Goal: Information Seeking & Learning: Learn about a topic

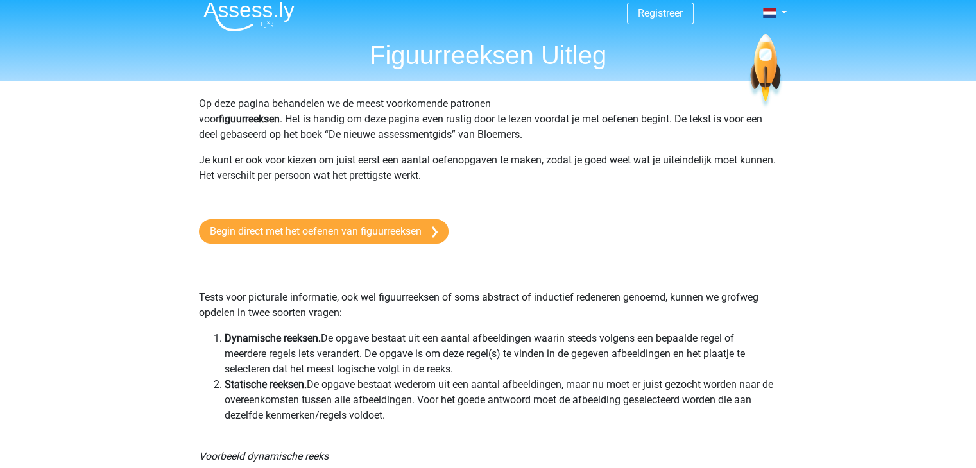
scroll to position [25, 0]
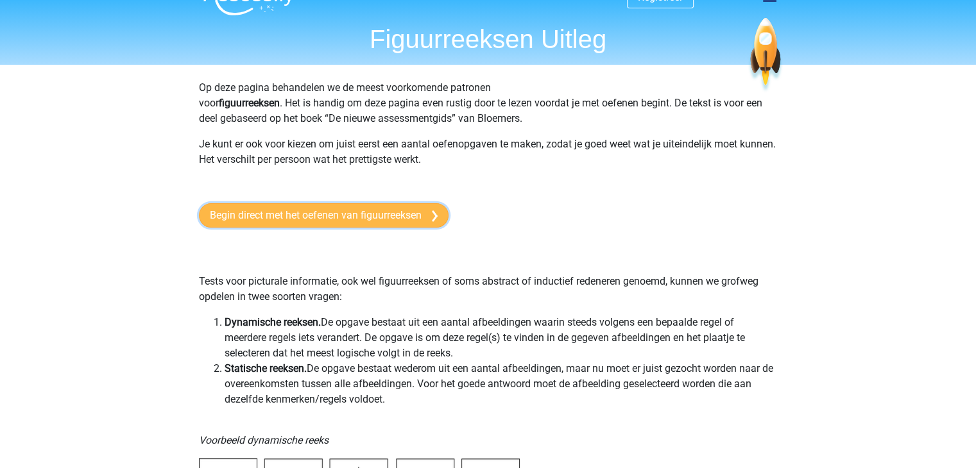
click at [323, 219] on link "Begin direct met het oefenen van figuurreeksen" at bounding box center [324, 215] width 250 height 24
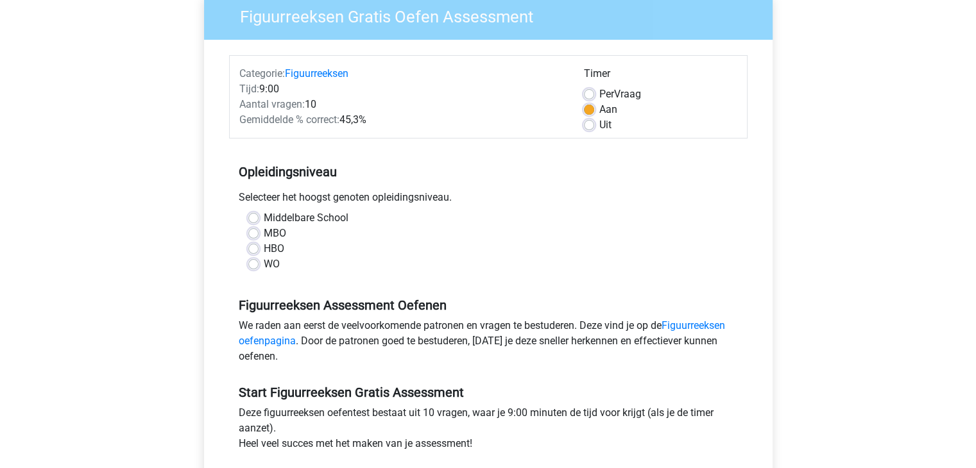
scroll to position [116, 0]
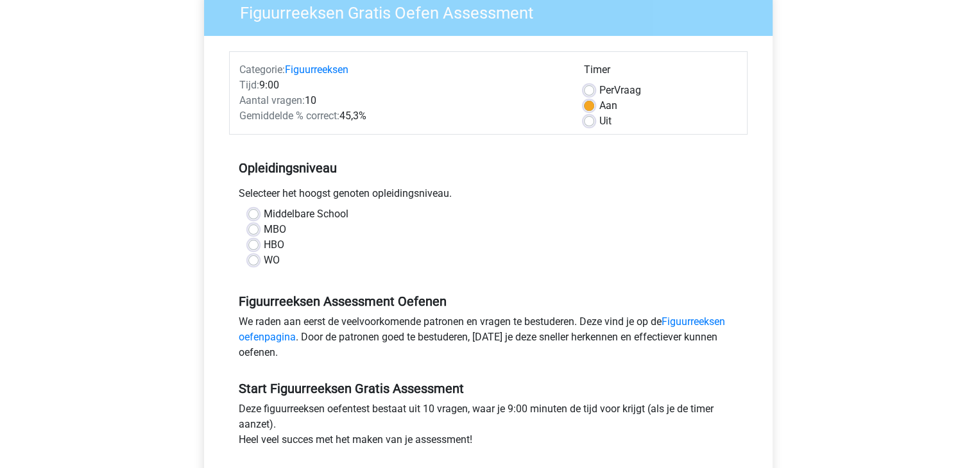
click at [264, 216] on label "Middelbare School" at bounding box center [306, 214] width 85 height 15
click at [254, 216] on input "Middelbare School" at bounding box center [253, 213] width 10 height 13
radio input "true"
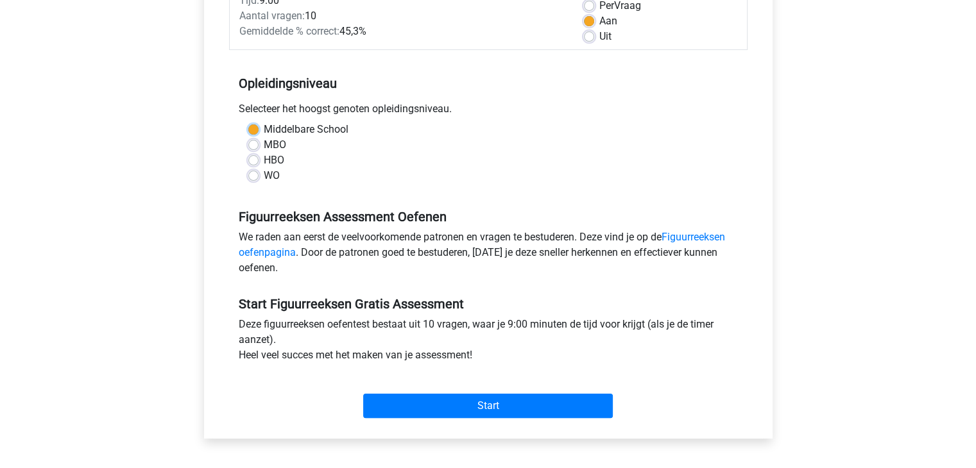
scroll to position [216, 0]
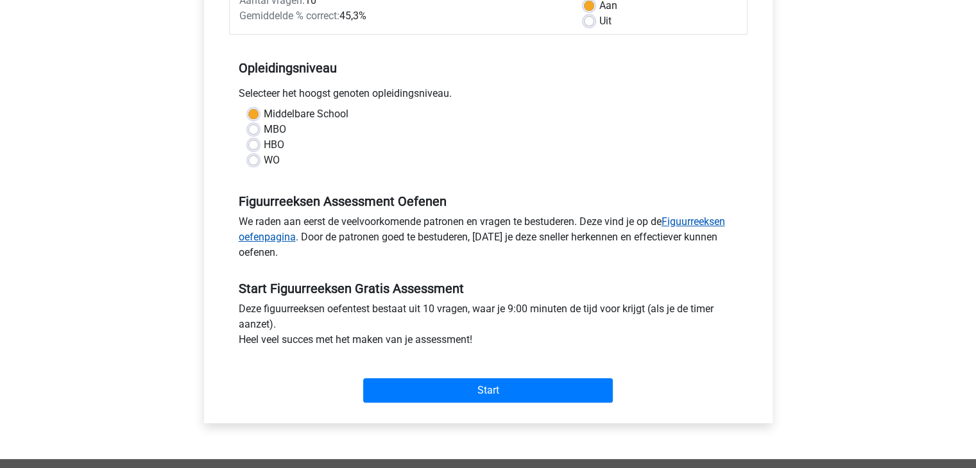
click at [701, 224] on link "Figuurreeksen oefenpagina" at bounding box center [482, 230] width 486 height 28
click at [264, 159] on label "WO" at bounding box center [272, 160] width 16 height 15
click at [252, 159] on input "WO" at bounding box center [253, 159] width 10 height 13
radio input "true"
click at [706, 226] on link "Figuurreeksen oefenpagina" at bounding box center [482, 230] width 486 height 28
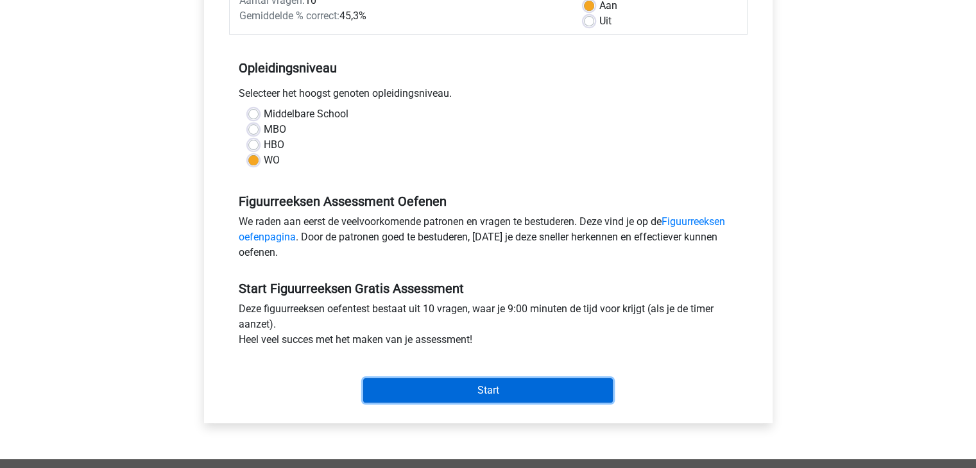
click at [490, 385] on input "Start" at bounding box center [488, 391] width 250 height 24
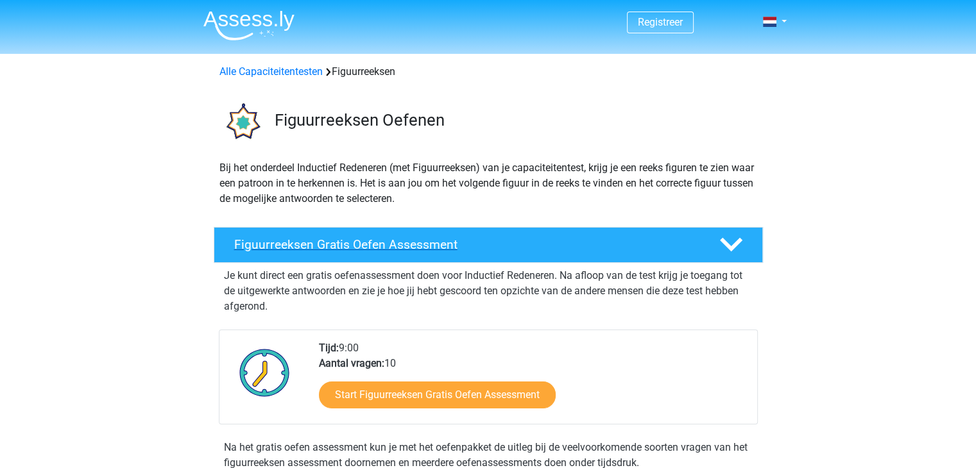
click at [423, 243] on h4 "Figuurreeksen Gratis Oefen Assessment" at bounding box center [466, 244] width 465 height 15
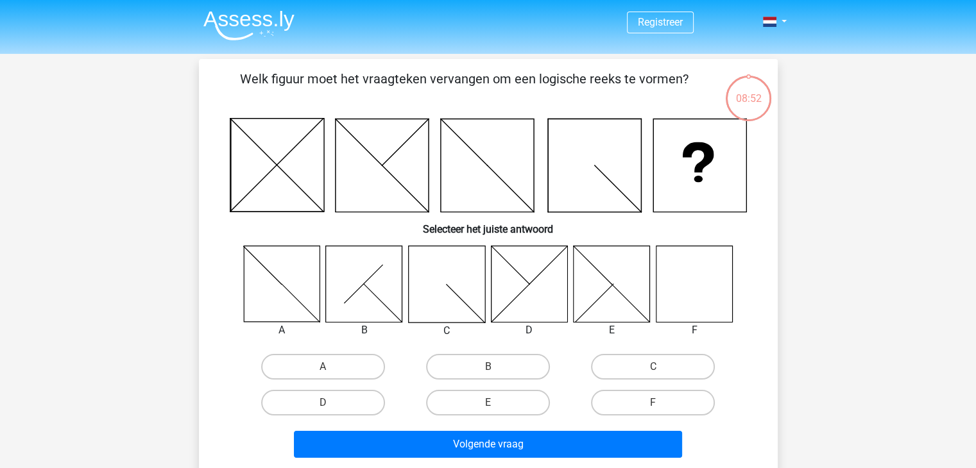
click at [721, 304] on icon at bounding box center [694, 284] width 76 height 76
click at [657, 401] on label "F" at bounding box center [653, 403] width 124 height 26
click at [657, 403] on input "F" at bounding box center [657, 407] width 8 height 8
radio input "true"
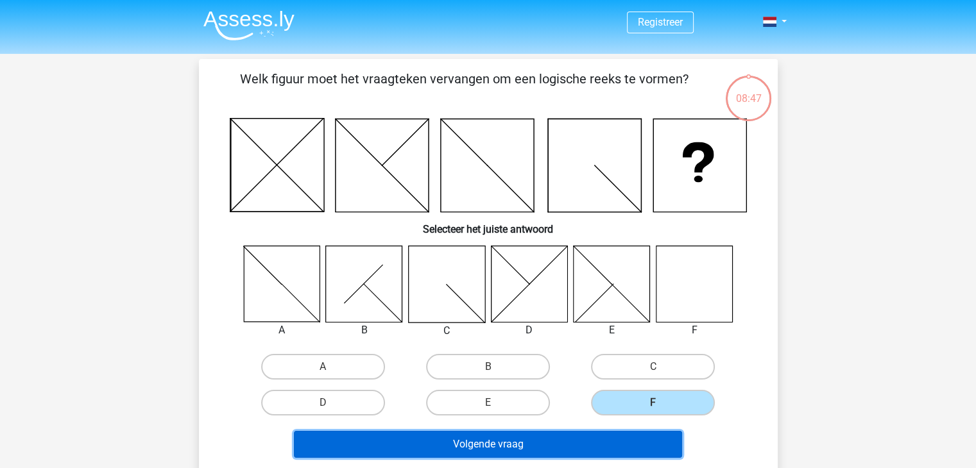
click at [454, 442] on button "Volgende vraag" at bounding box center [488, 444] width 388 height 27
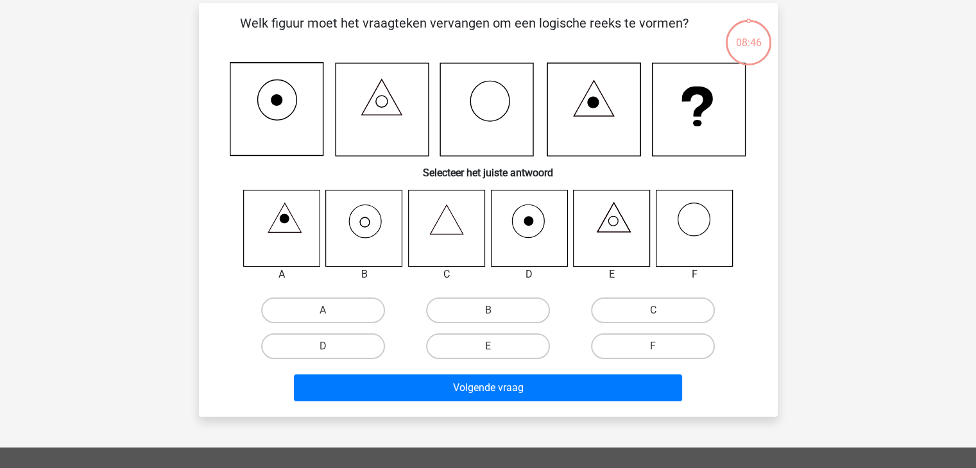
scroll to position [59, 0]
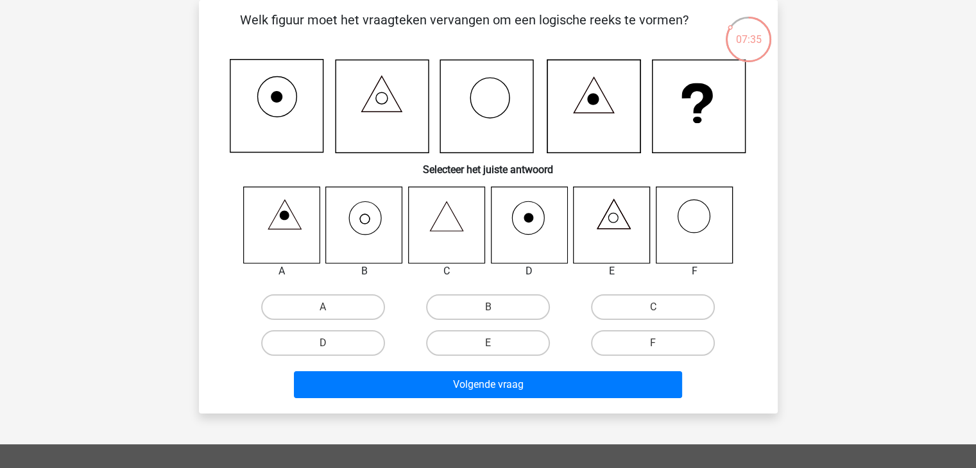
click at [368, 225] on icon at bounding box center [364, 225] width 76 height 76
click at [488, 307] on input "B" at bounding box center [492, 311] width 8 height 8
radio input "true"
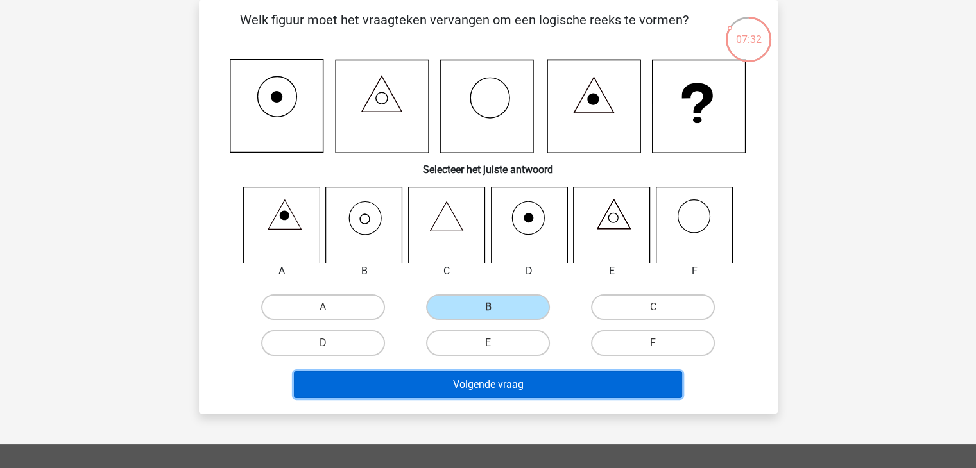
click at [488, 386] on button "Volgende vraag" at bounding box center [488, 385] width 388 height 27
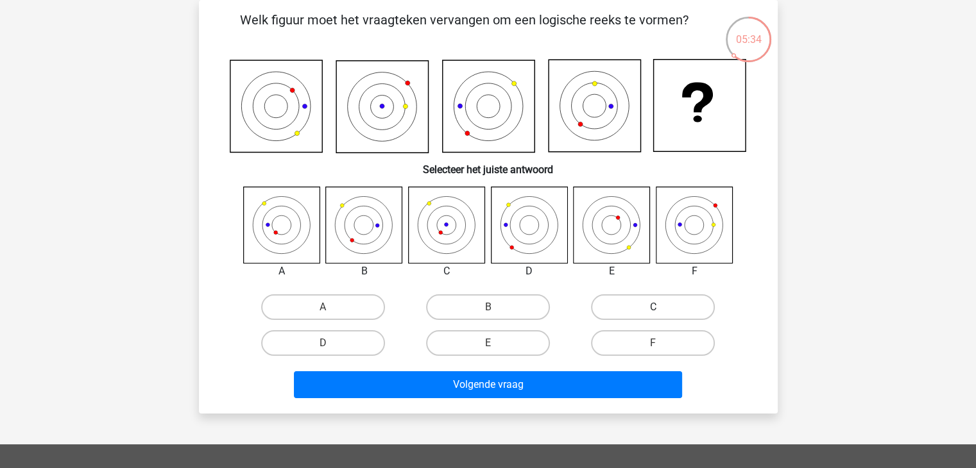
click at [652, 313] on label "C" at bounding box center [653, 308] width 124 height 26
click at [653, 313] on input "C" at bounding box center [657, 311] width 8 height 8
radio input "true"
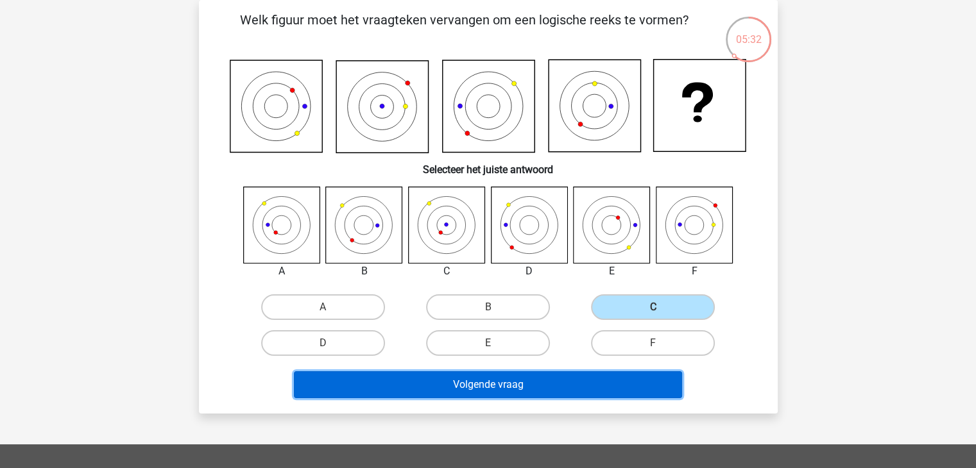
click at [498, 384] on button "Volgende vraag" at bounding box center [488, 385] width 388 height 27
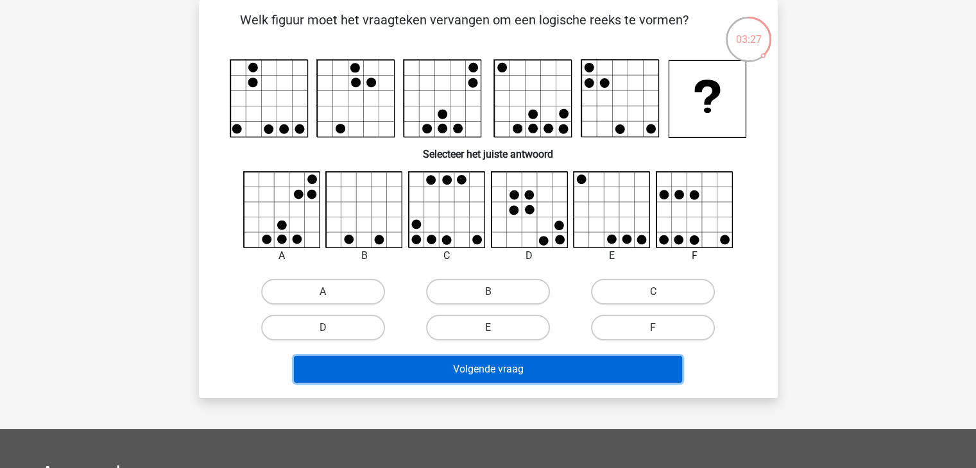
click at [499, 370] on button "Volgende vraag" at bounding box center [488, 369] width 388 height 27
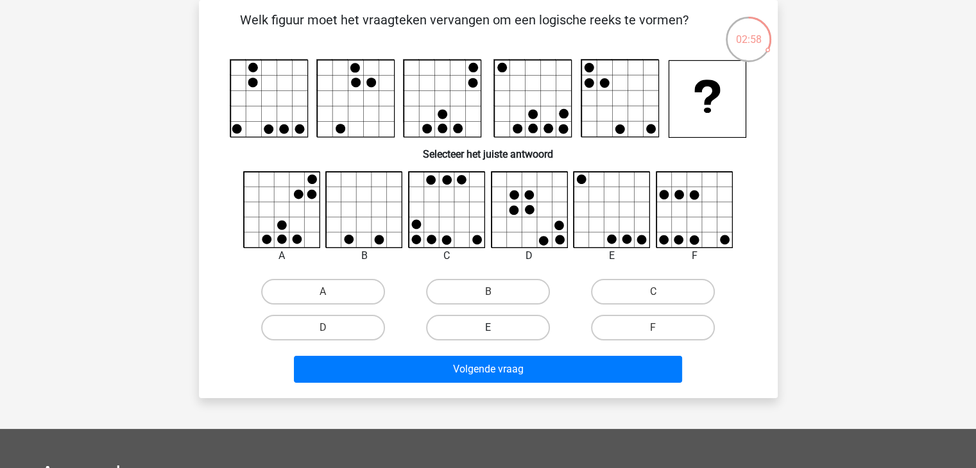
click at [487, 321] on label "E" at bounding box center [488, 328] width 124 height 26
click at [488, 328] on input "E" at bounding box center [492, 332] width 8 height 8
radio input "true"
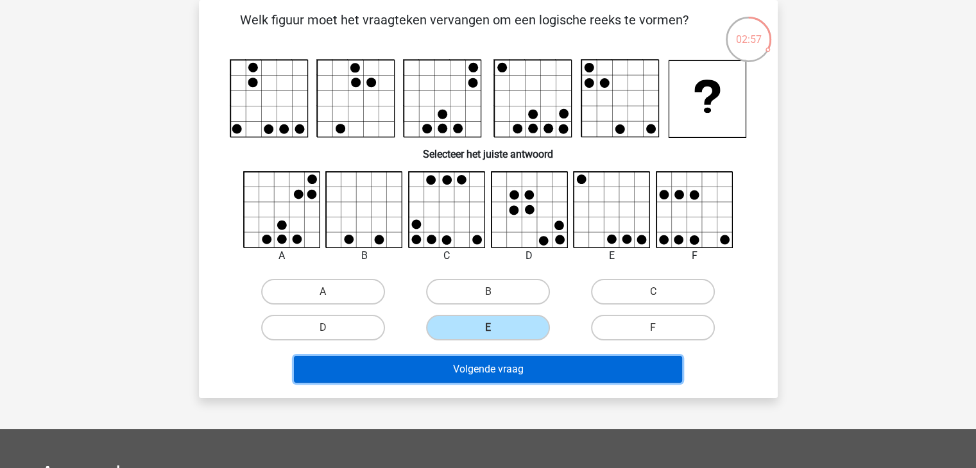
click at [488, 364] on button "Volgende vraag" at bounding box center [488, 369] width 388 height 27
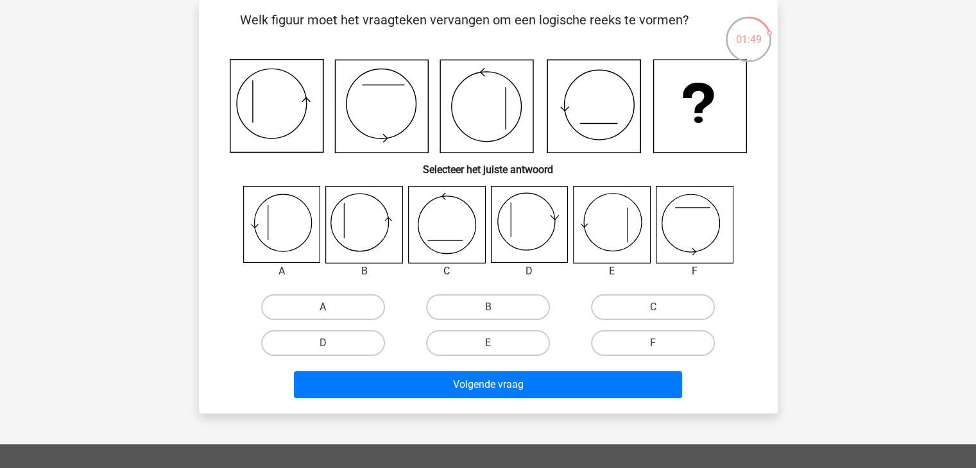
click at [308, 308] on label "A" at bounding box center [323, 308] width 124 height 26
click at [323, 308] on input "A" at bounding box center [327, 311] width 8 height 8
radio input "true"
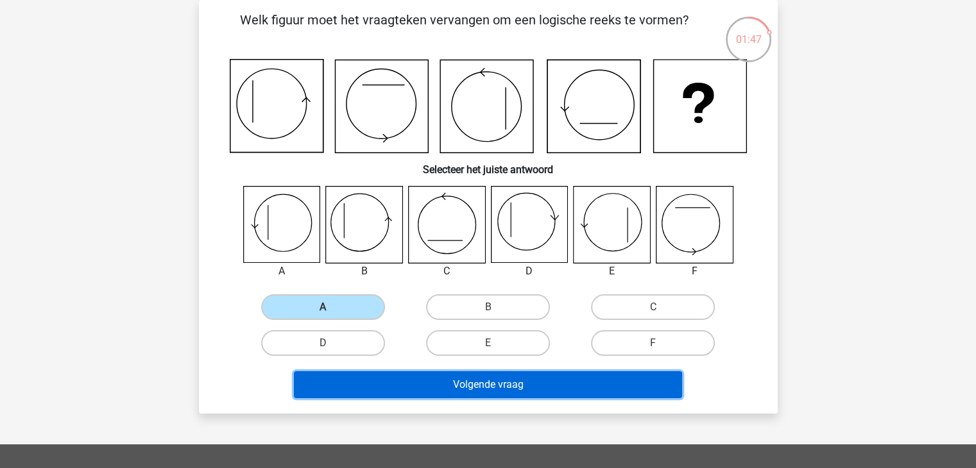
click at [472, 387] on button "Volgende vraag" at bounding box center [488, 385] width 388 height 27
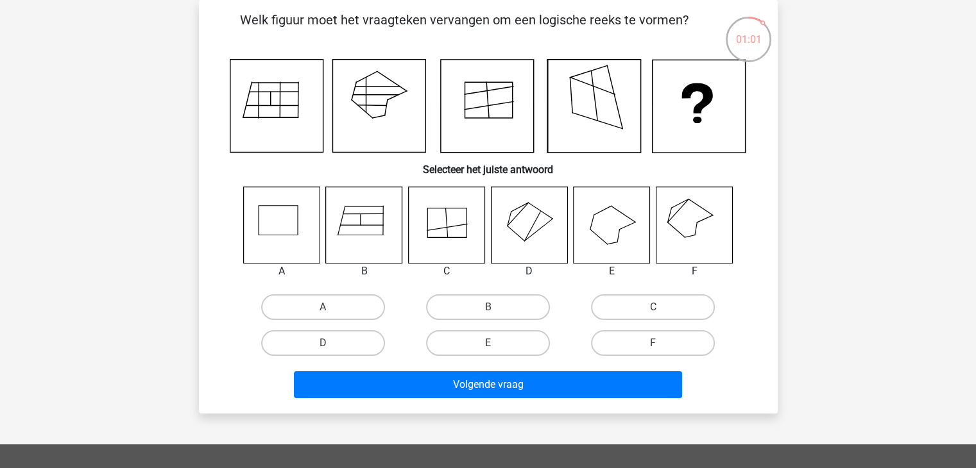
click at [685, 216] on icon at bounding box center [694, 225] width 76 height 76
click at [658, 342] on label "F" at bounding box center [653, 343] width 124 height 26
click at [658, 343] on input "F" at bounding box center [657, 347] width 8 height 8
radio input "true"
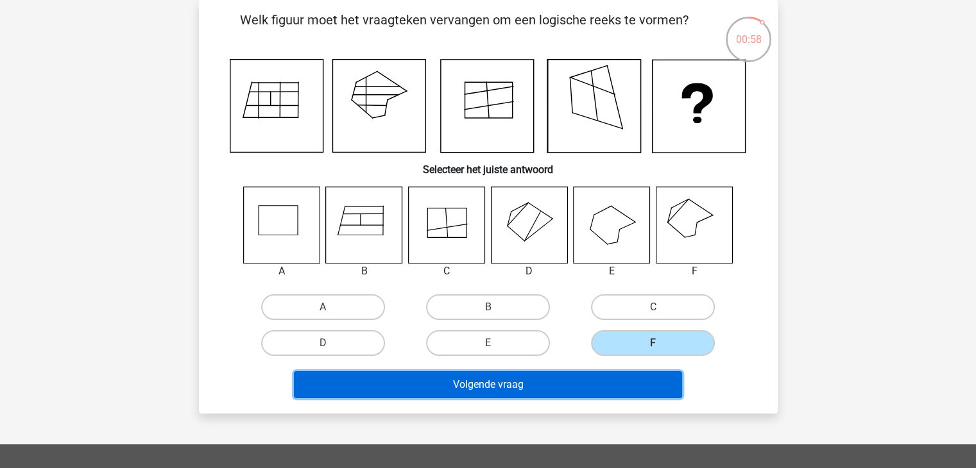
click at [522, 381] on button "Volgende vraag" at bounding box center [488, 385] width 388 height 27
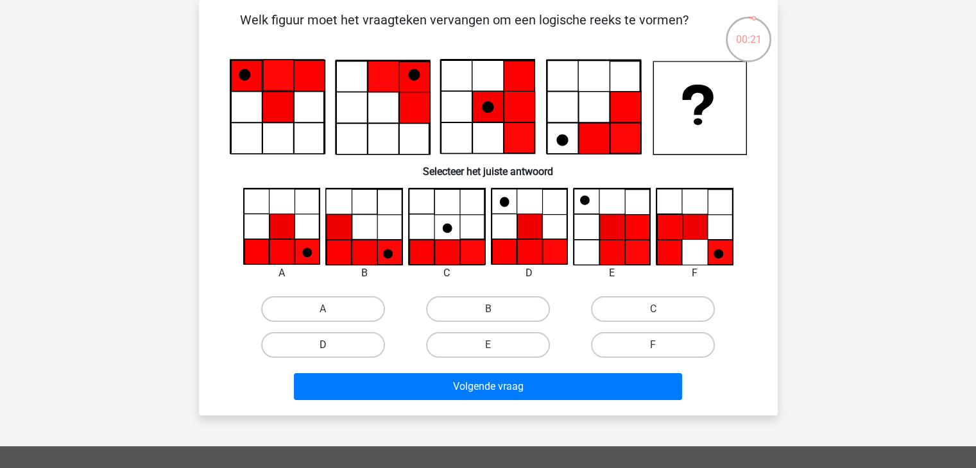
click at [333, 351] on label "D" at bounding box center [323, 345] width 124 height 26
click at [331, 351] on input "D" at bounding box center [327, 349] width 8 height 8
radio input "true"
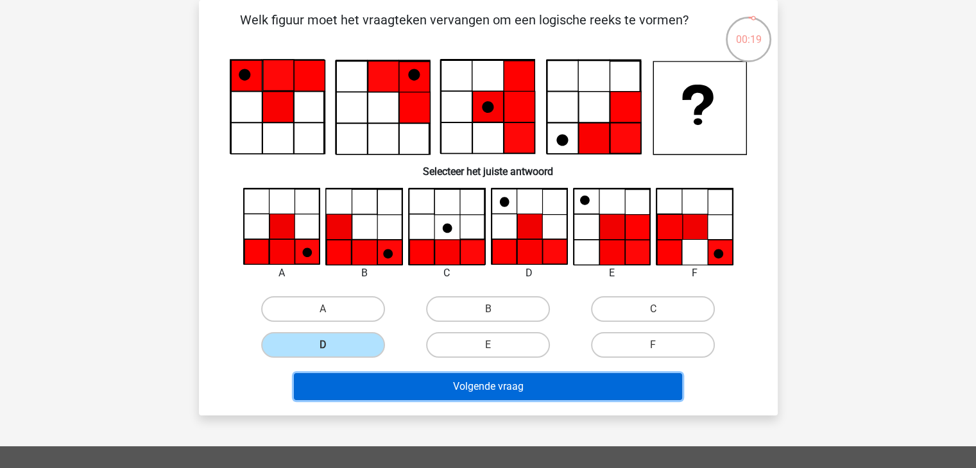
click at [490, 393] on button "Volgende vraag" at bounding box center [488, 386] width 388 height 27
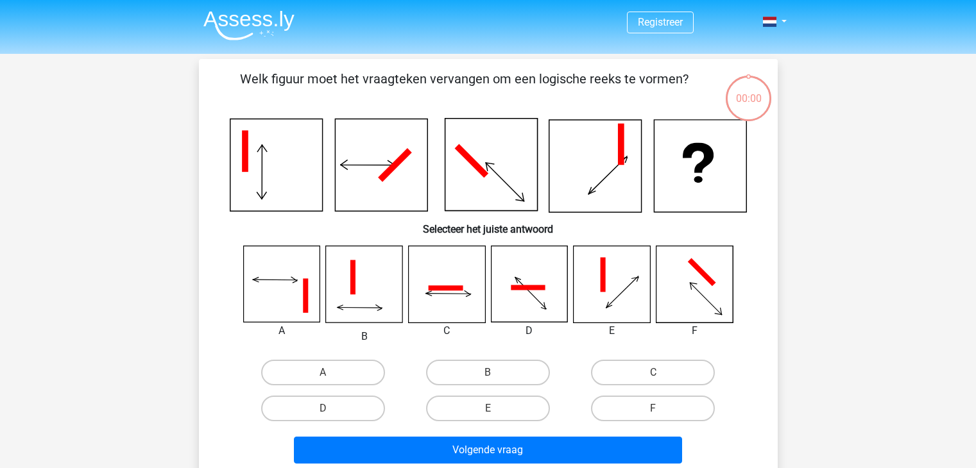
scroll to position [59, 0]
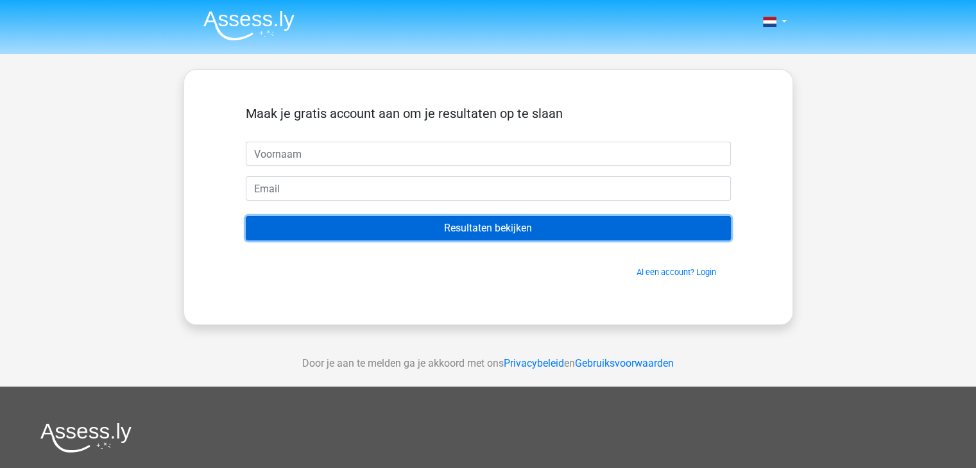
click at [494, 234] on input "Resultaten bekijken" at bounding box center [488, 228] width 485 height 24
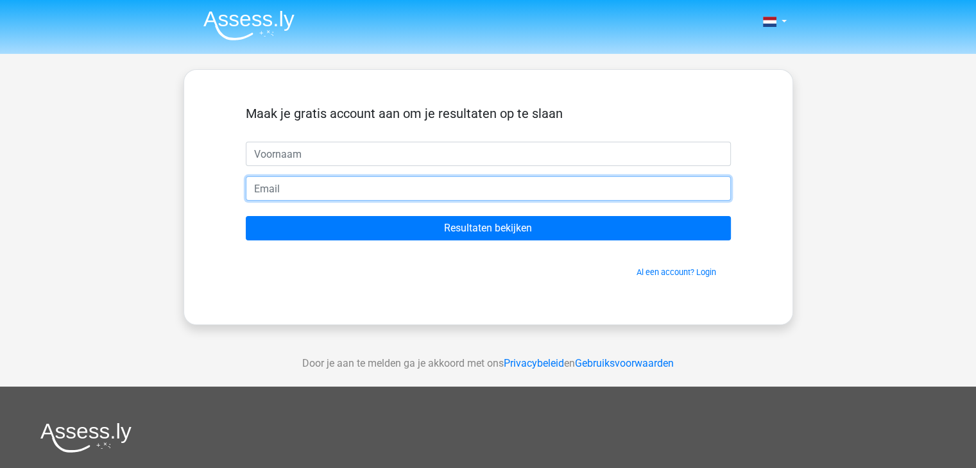
click at [483, 195] on input "email" at bounding box center [488, 188] width 485 height 24
type input "[PERSON_NAME][EMAIL_ADDRESS][DOMAIN_NAME]"
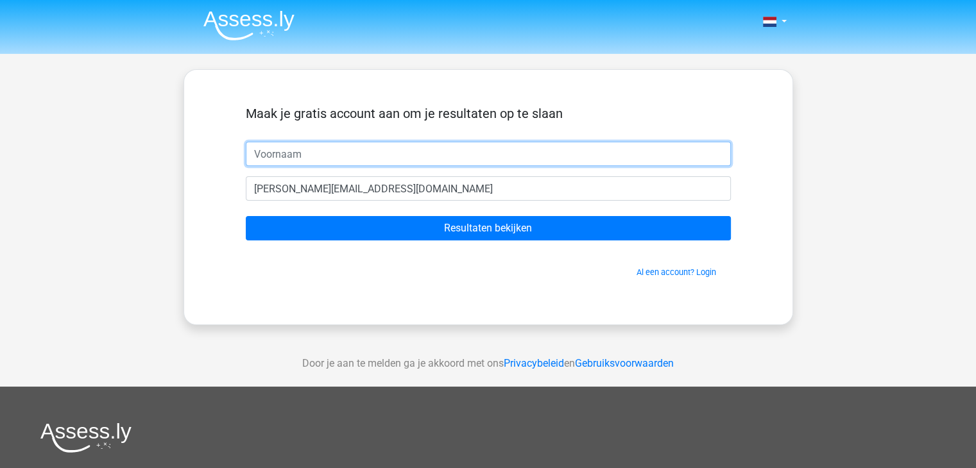
click at [359, 158] on input "text" at bounding box center [488, 154] width 485 height 24
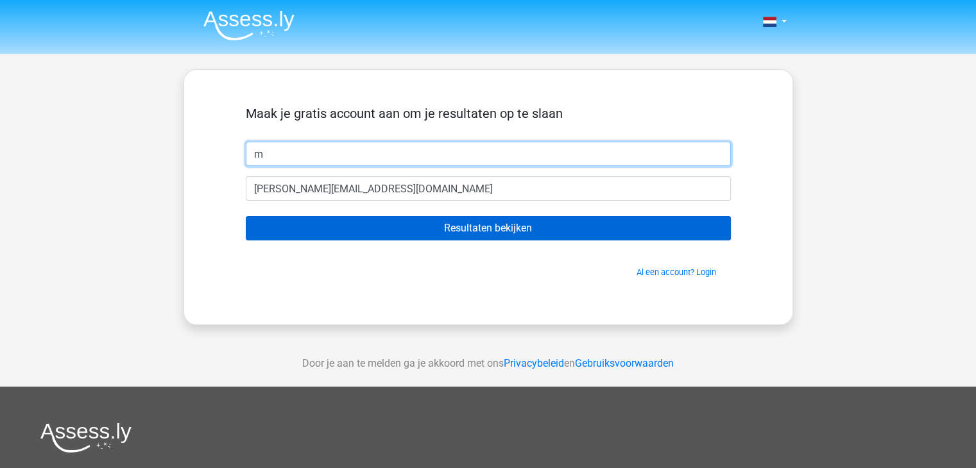
type input "m"
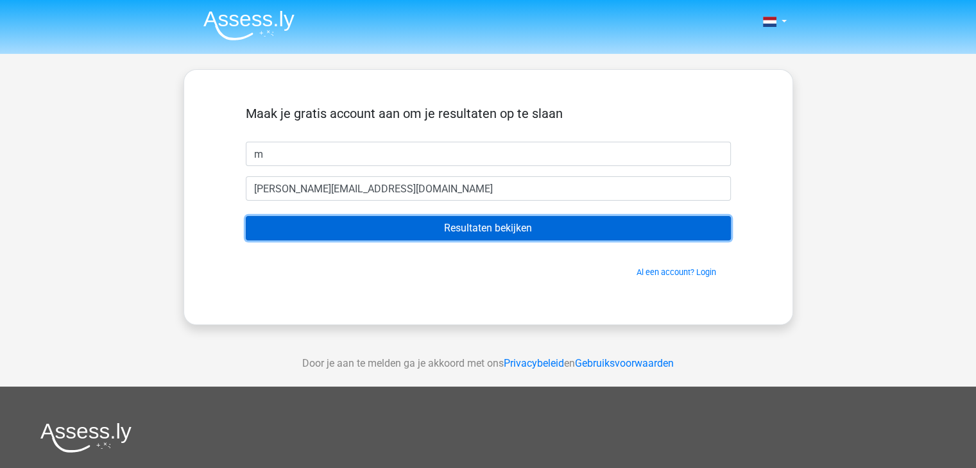
click at [480, 228] on input "Resultaten bekijken" at bounding box center [488, 228] width 485 height 24
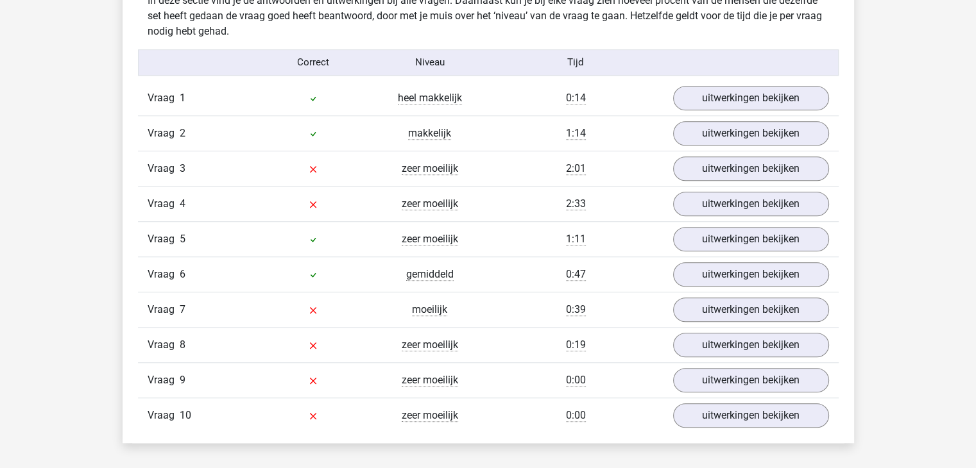
scroll to position [1052, 0]
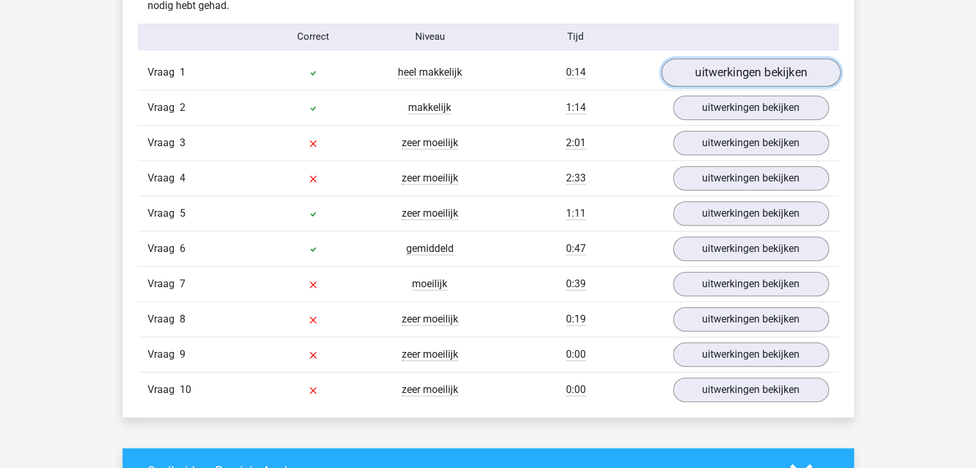
click at [767, 69] on link "uitwerkingen bekijken" at bounding box center [750, 72] width 179 height 28
